Goal: Check status: Check status

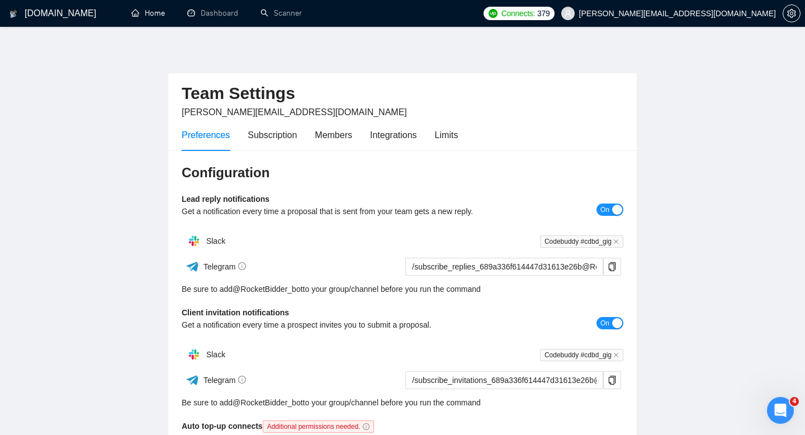
click at [165, 15] on link "Home" at bounding box center [148, 12] width 34 height 9
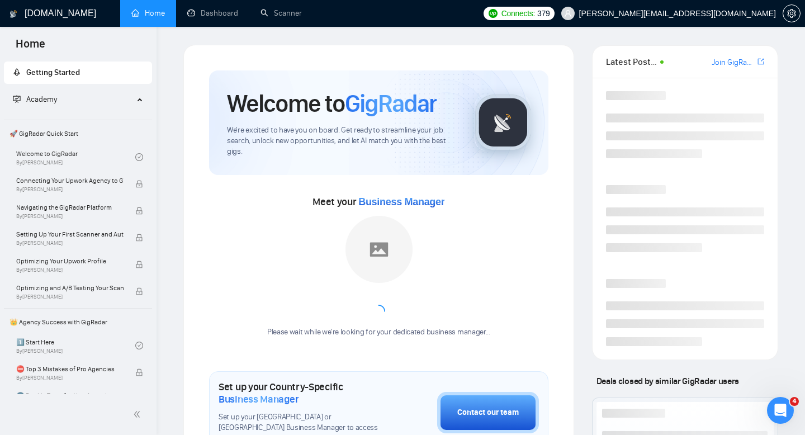
click at [229, 18] on link "Dashboard" at bounding box center [212, 12] width 51 height 9
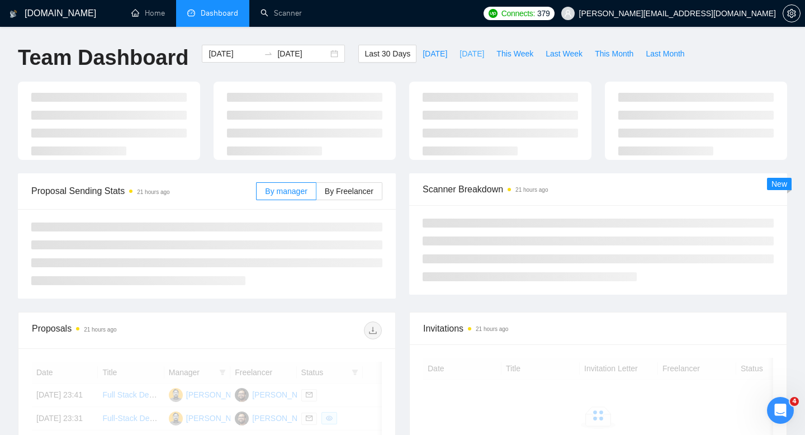
click at [459, 53] on span "[DATE]" at bounding box center [471, 53] width 25 height 12
type input "[DATE]"
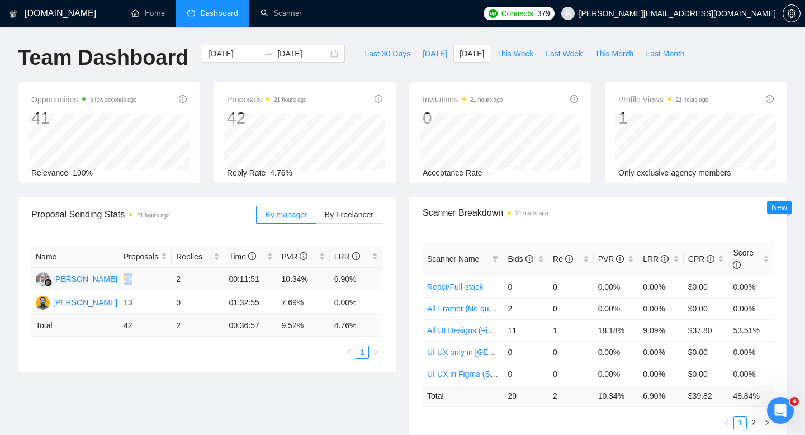
drag, startPoint x: 131, startPoint y: 280, endPoint x: 123, endPoint y: 280, distance: 7.8
click at [125, 280] on td "29" at bounding box center [145, 279] width 53 height 23
